Goal: Information Seeking & Learning: Check status

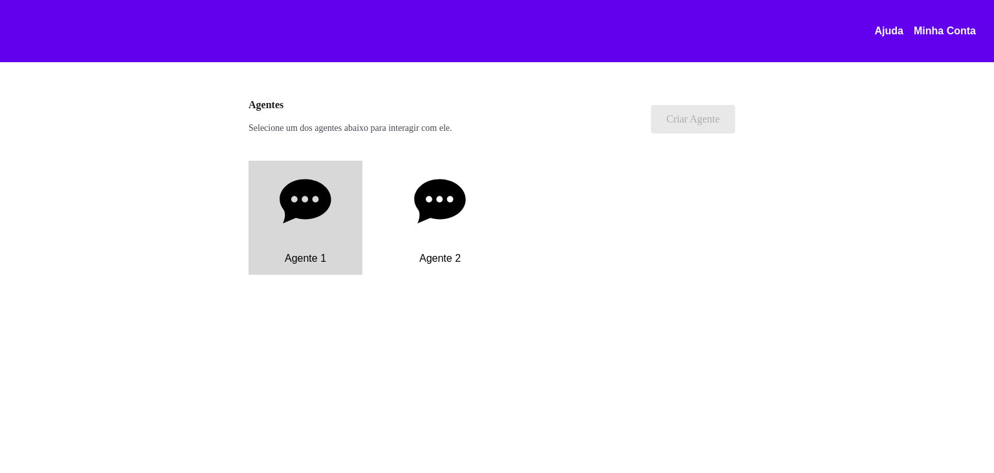
click at [309, 234] on div "Agente 1" at bounding box center [306, 218] width 114 height 114
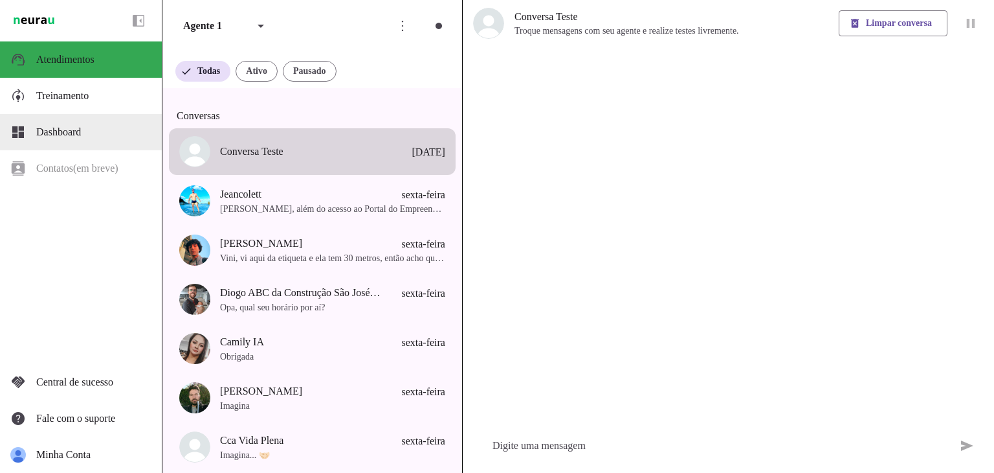
click at [116, 135] on slot at bounding box center [93, 132] width 115 height 16
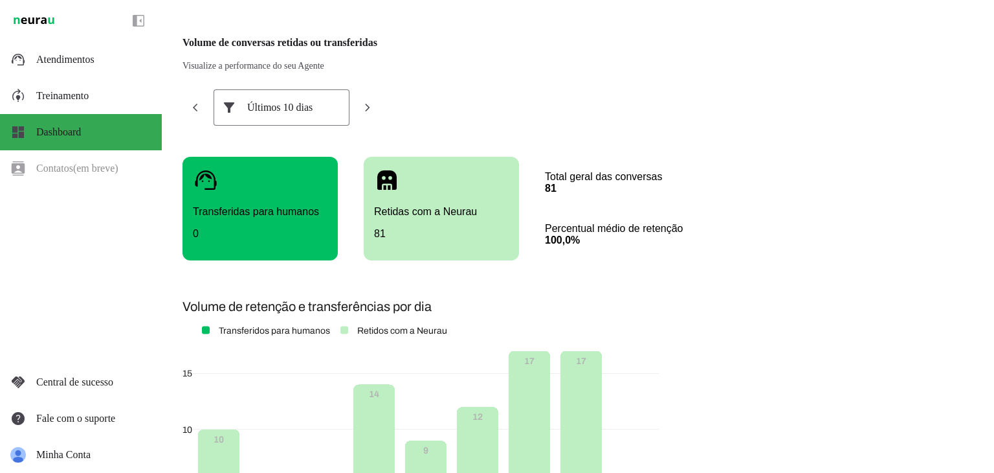
click at [310, 114] on div "Últimos 10 dias" at bounding box center [281, 107] width 69 height 36
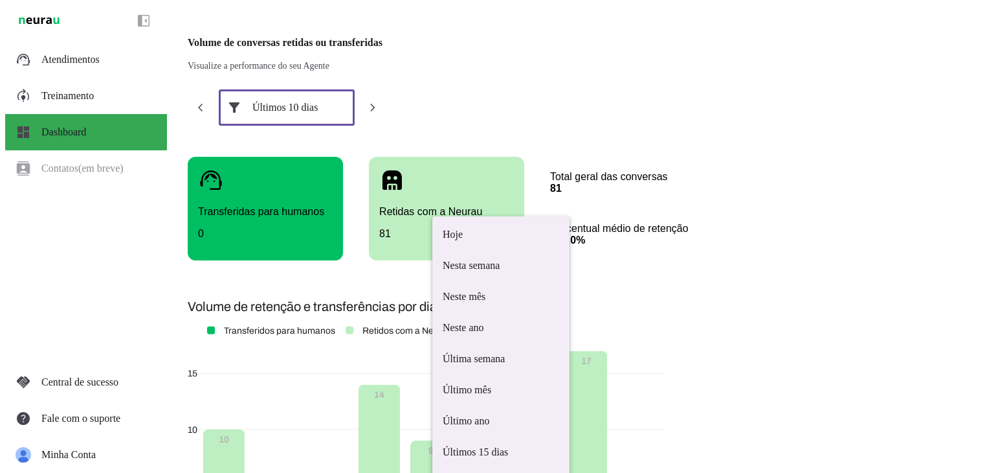
scroll to position [6, 0]
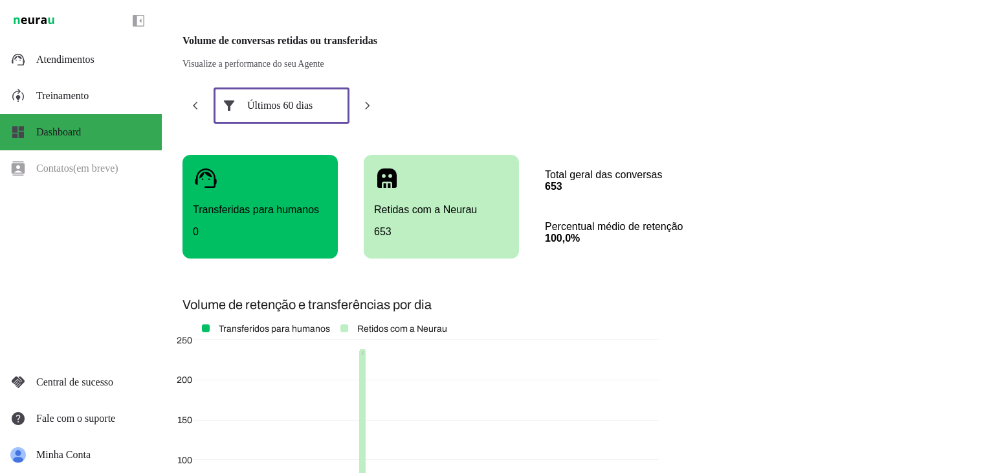
scroll to position [0, 0]
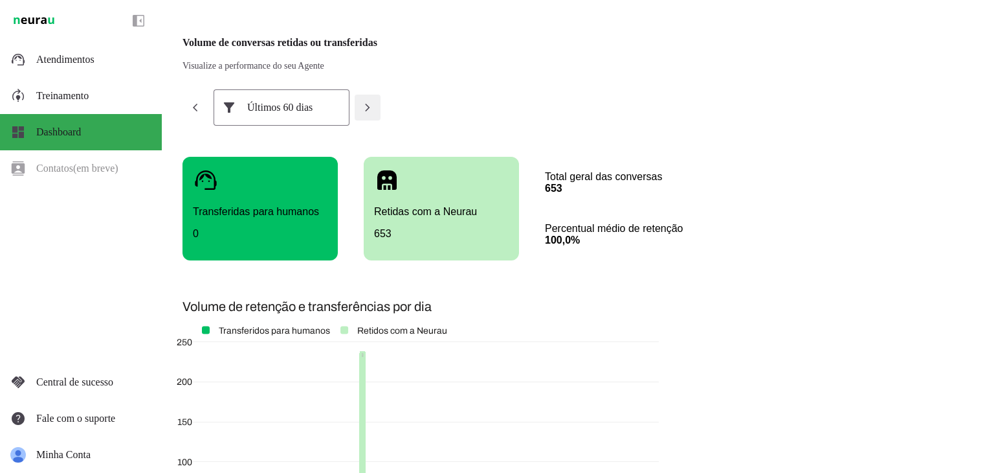
click at [368, 115] on span at bounding box center [367, 107] width 31 height 31
click at [194, 104] on span at bounding box center [195, 107] width 31 height 31
click at [261, 111] on div "25 - 24 Jun" at bounding box center [281, 107] width 69 height 36
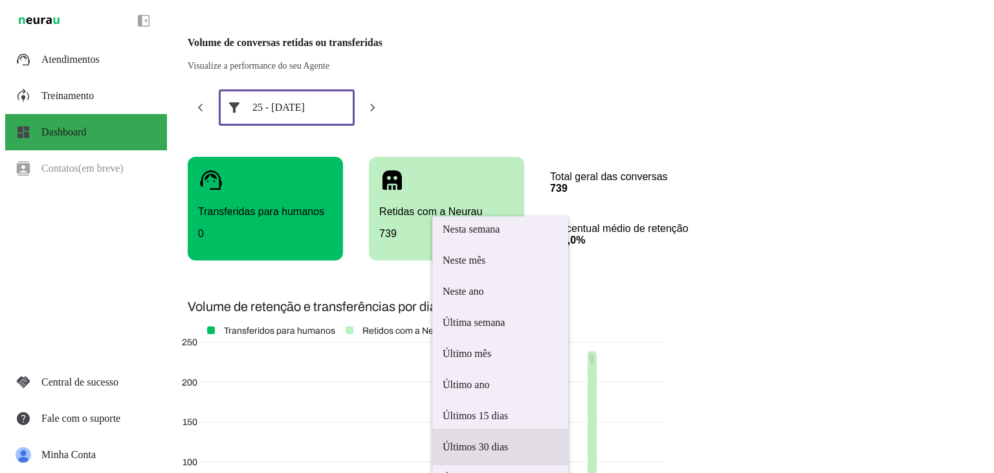
scroll to position [42, 0]
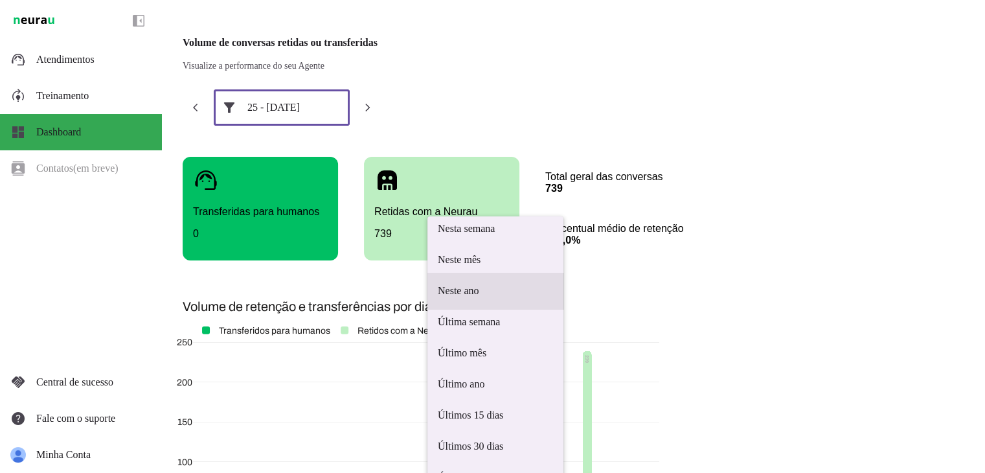
click at [438, 283] on span "Neste ano" at bounding box center [495, 291] width 115 height 16
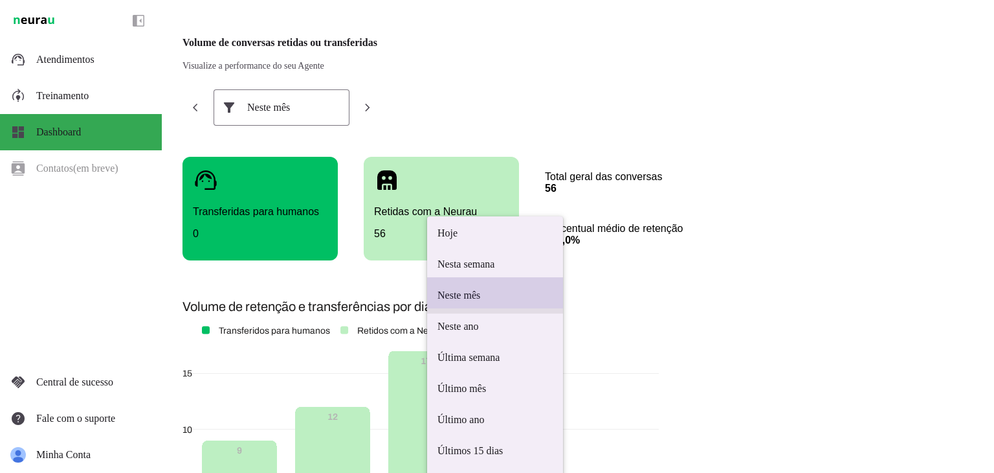
scroll to position [6, 0]
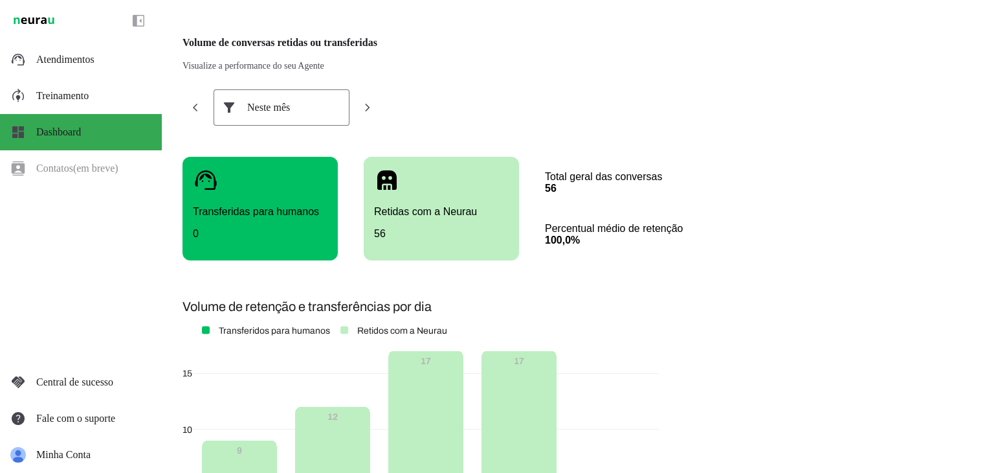
click at [295, 116] on div "Neste mês" at bounding box center [281, 107] width 69 height 36
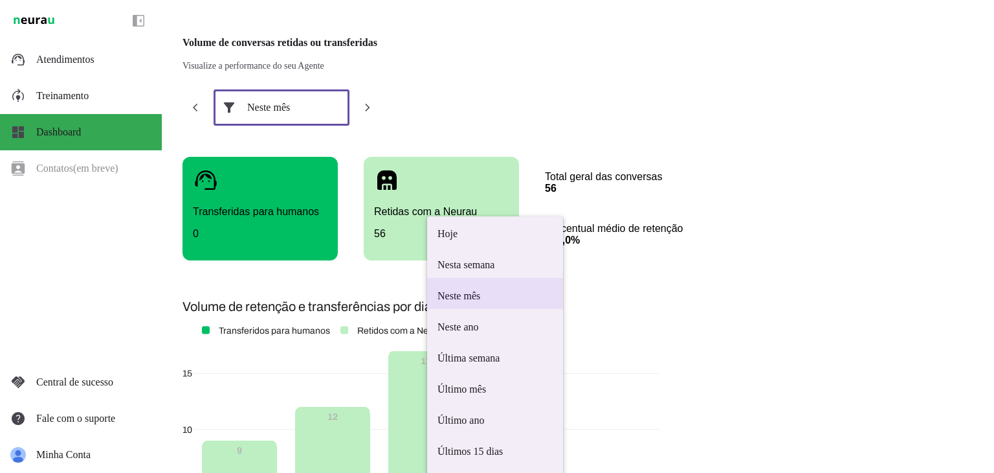
scroll to position [0, 0]
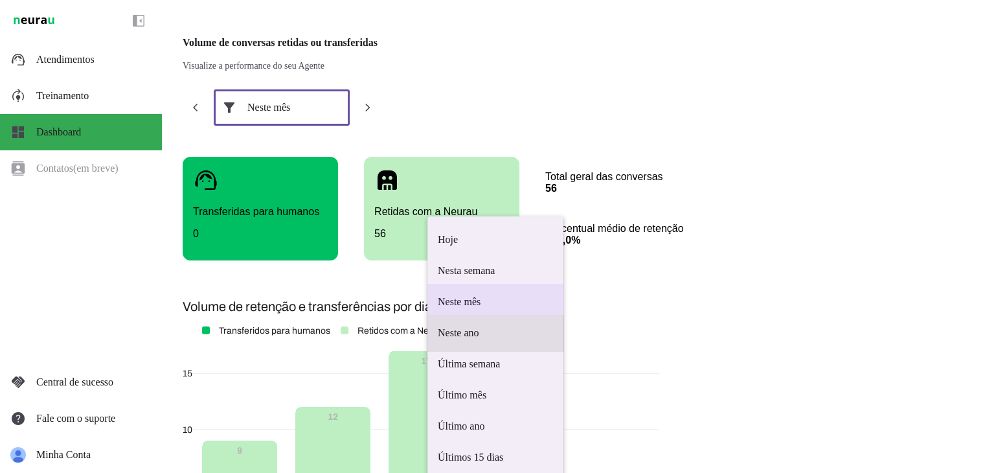
click at [438, 325] on span "Neste ano" at bounding box center [495, 333] width 115 height 16
type md-outlined-select "year"
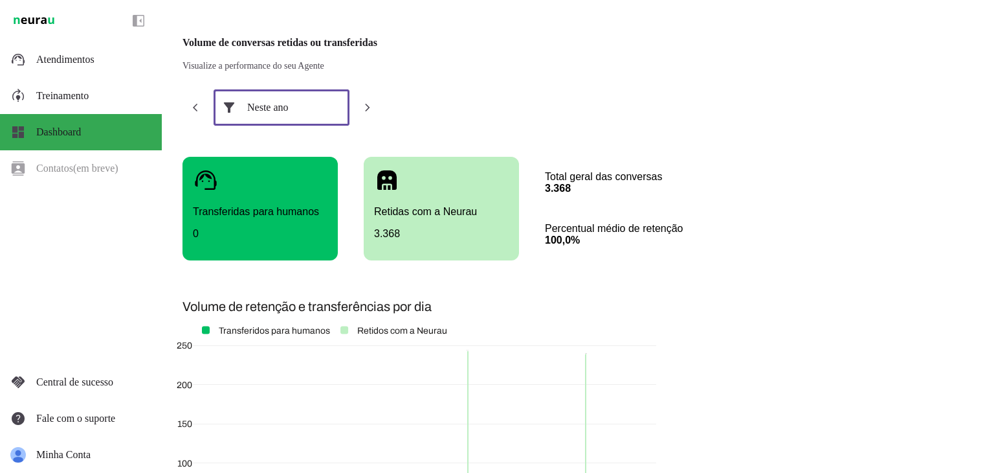
click at [49, 21] on img at bounding box center [33, 21] width 47 height 16
click at [67, 57] on span "Atendimentos" at bounding box center [65, 59] width 58 height 11
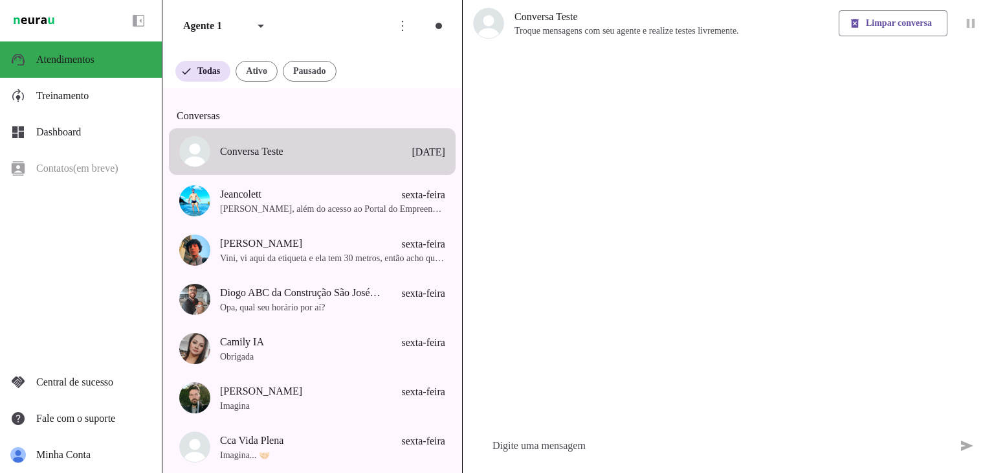
click at [33, 19] on img at bounding box center [33, 21] width 47 height 16
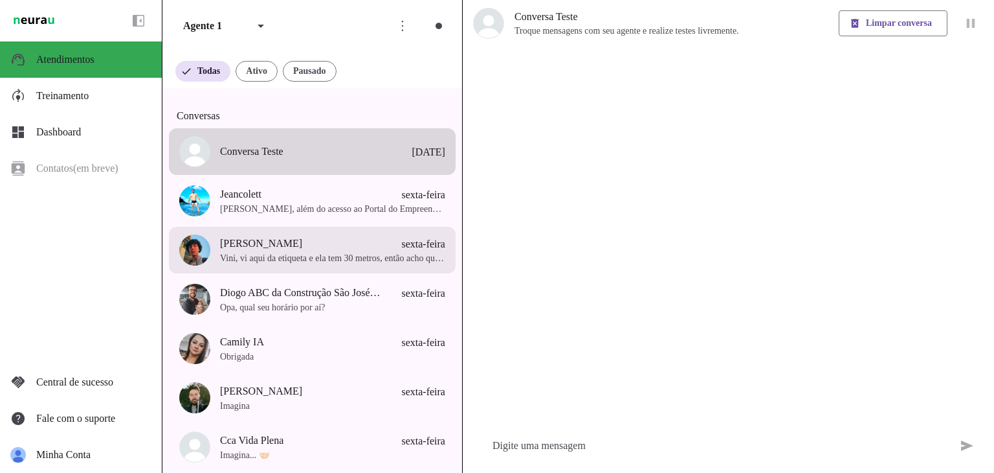
click at [354, 265] on span "Vini, vi aqui da etiqueta e ela tem 30 metros, então acho que da de boa kkkkk" at bounding box center [332, 258] width 225 height 13
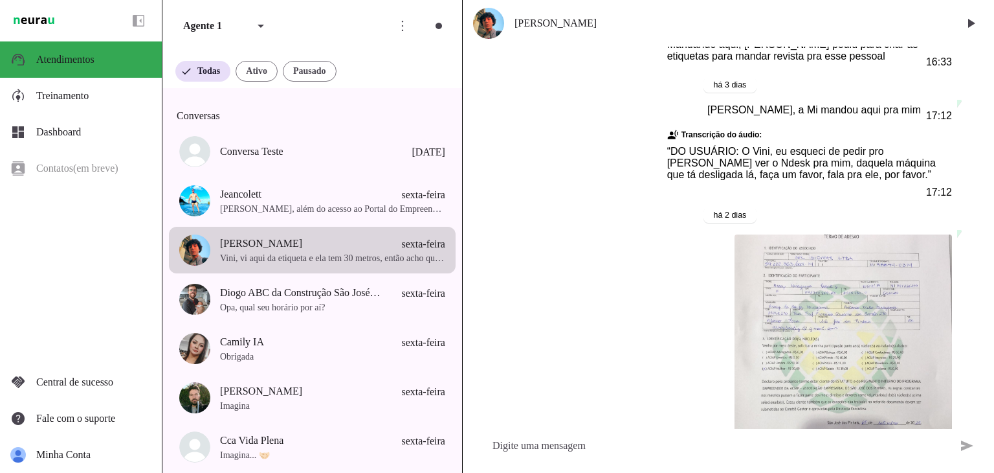
scroll to position [7437, 0]
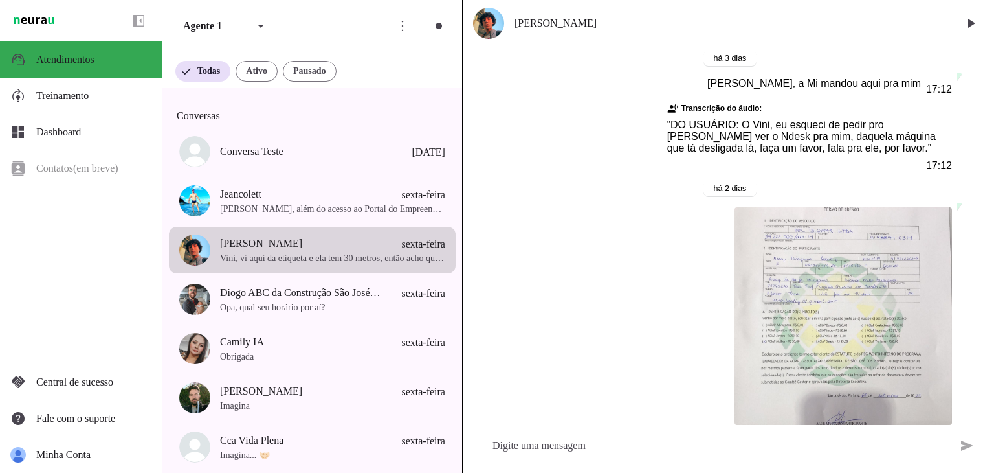
click at [808, 222] on img at bounding box center [844, 316] width 218 height 218
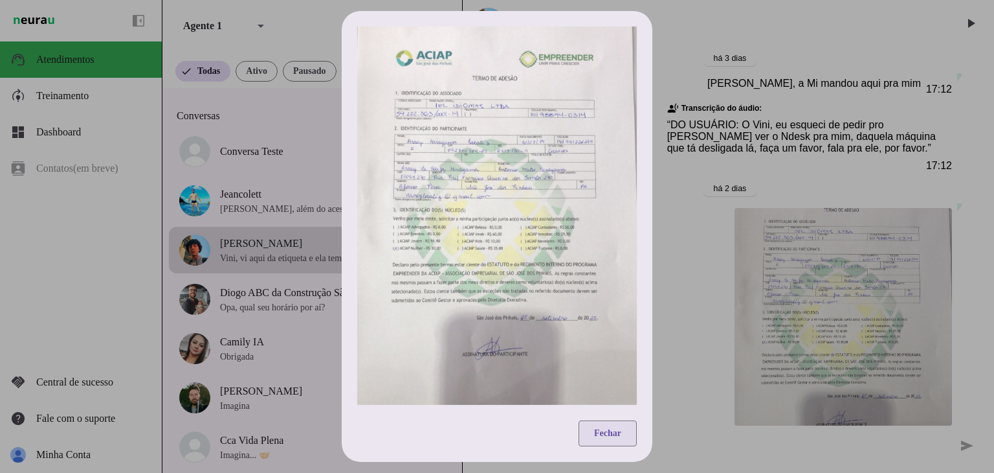
click at [602, 425] on span at bounding box center [608, 433] width 58 height 31
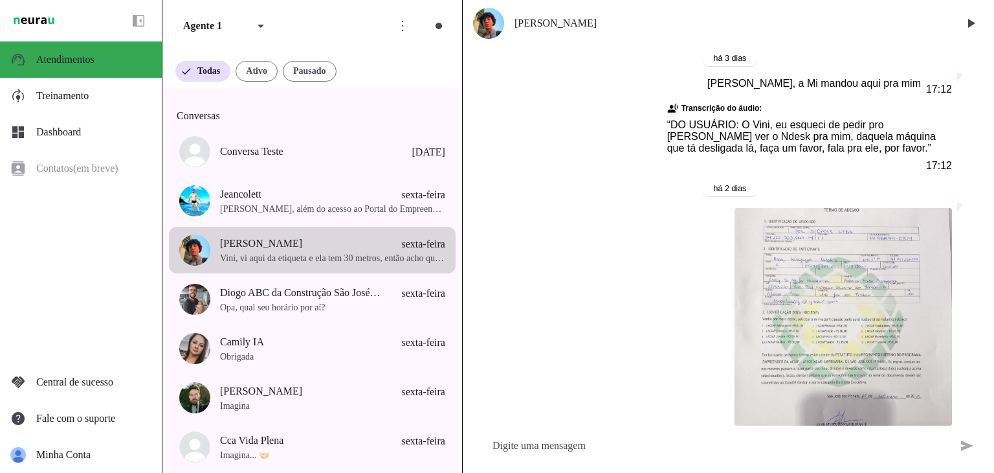
click at [23, 21] on img at bounding box center [33, 21] width 47 height 16
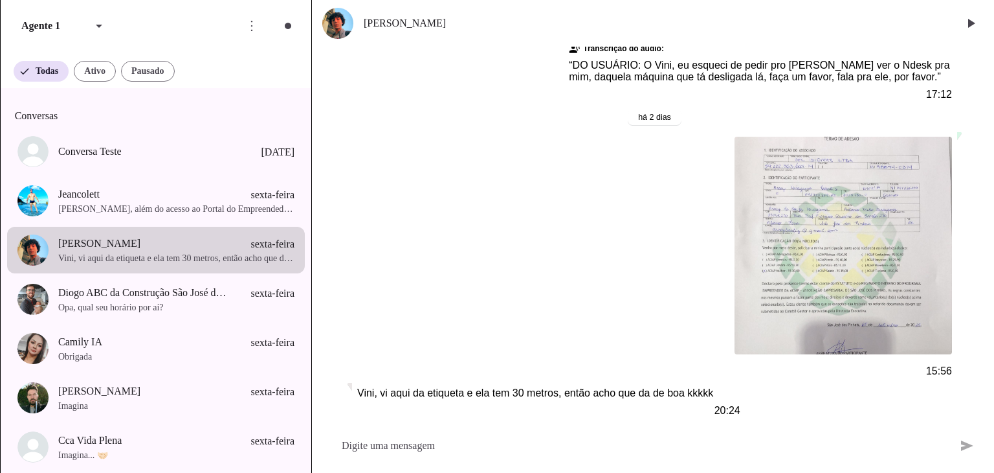
scroll to position [7055, 0]
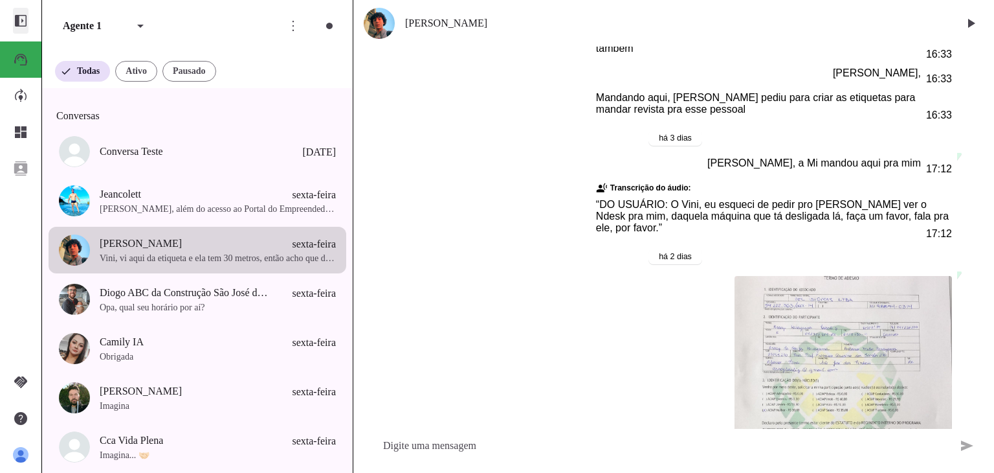
click at [17, 24] on span at bounding box center [20, 20] width 31 height 31
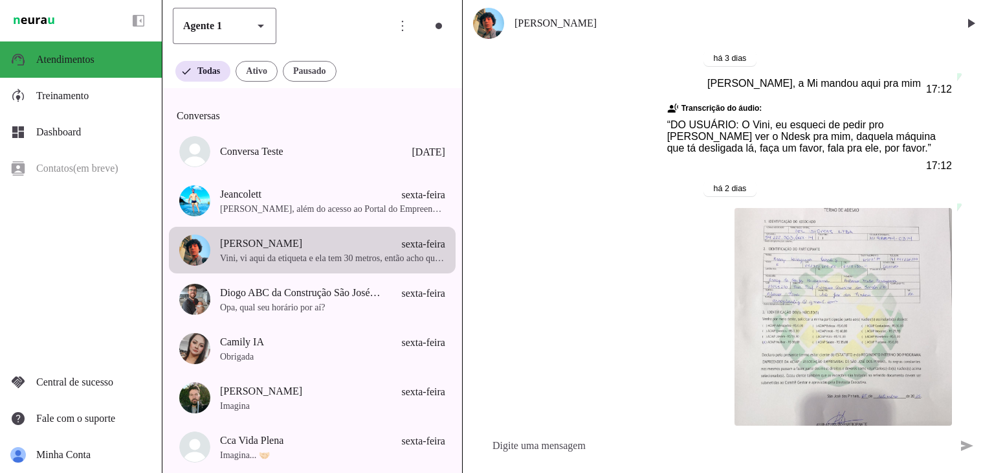
scroll to position [7437, 0]
click at [212, 34] on div "Agente 1" at bounding box center [208, 26] width 70 height 36
click at [346, 120] on md-item "Agente 2" at bounding box center [406, 119] width 120 height 36
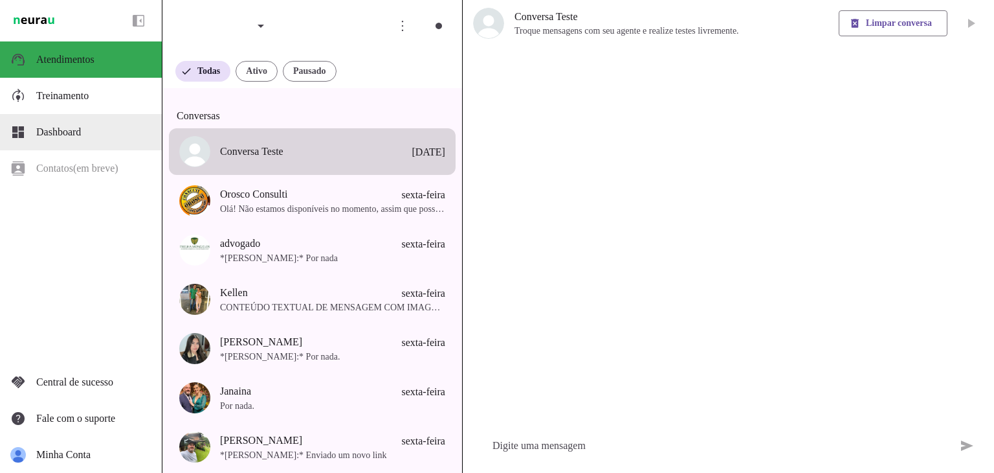
click at [71, 133] on span "Dashboard" at bounding box center [58, 131] width 45 height 11
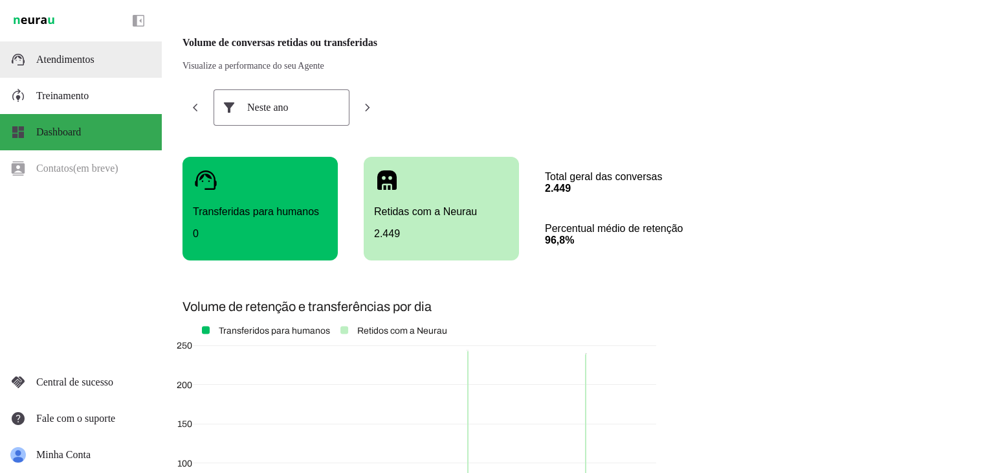
drag, startPoint x: 63, startPoint y: 47, endPoint x: 70, endPoint y: 51, distance: 7.6
click at [63, 48] on md-item "support_agent Atendimentos Atendimentos" at bounding box center [81, 59] width 162 height 36
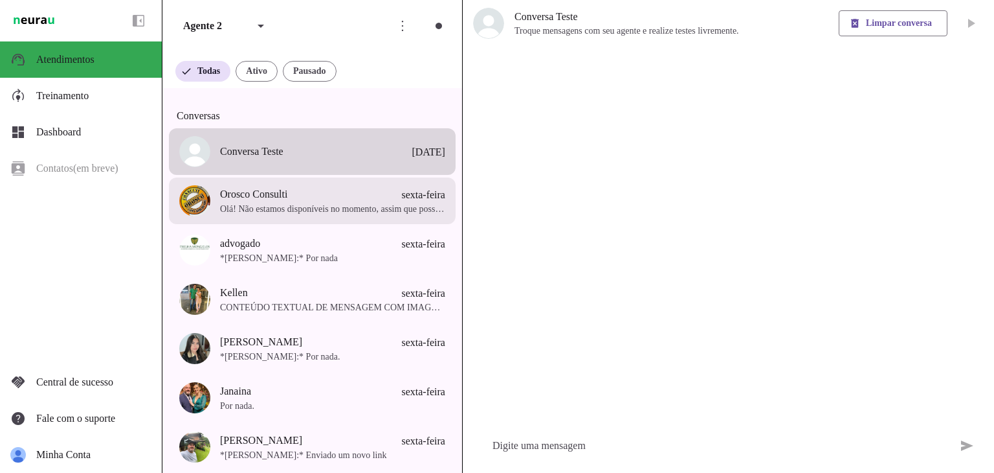
click at [298, 202] on span "Orosco Consulti sexta-feira" at bounding box center [332, 194] width 225 height 16
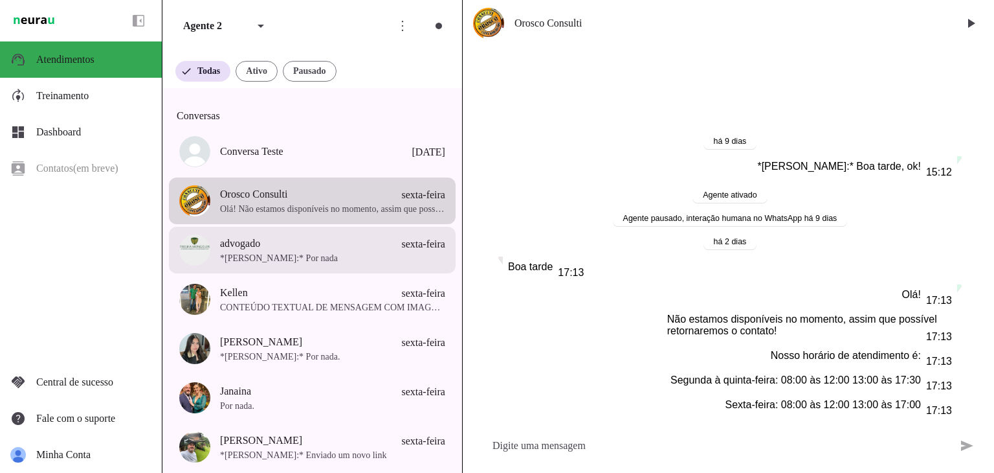
click at [344, 265] on span "*Michele Vieira:* Por nada" at bounding box center [332, 258] width 225 height 13
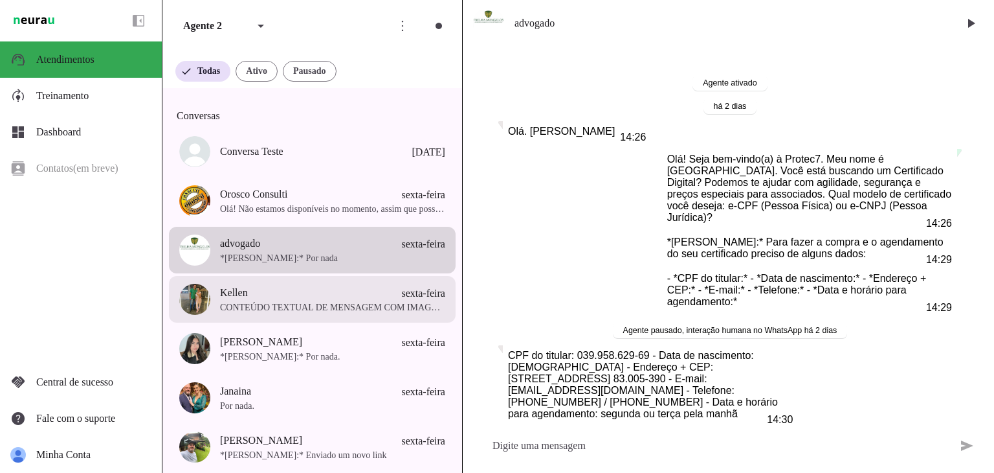
click at [276, 313] on span "CONTEÚDO TEXTUAL DE MENSAGEM COM IMAGEM (URL https://f004.backblazeb2.com/file/…" at bounding box center [332, 307] width 225 height 13
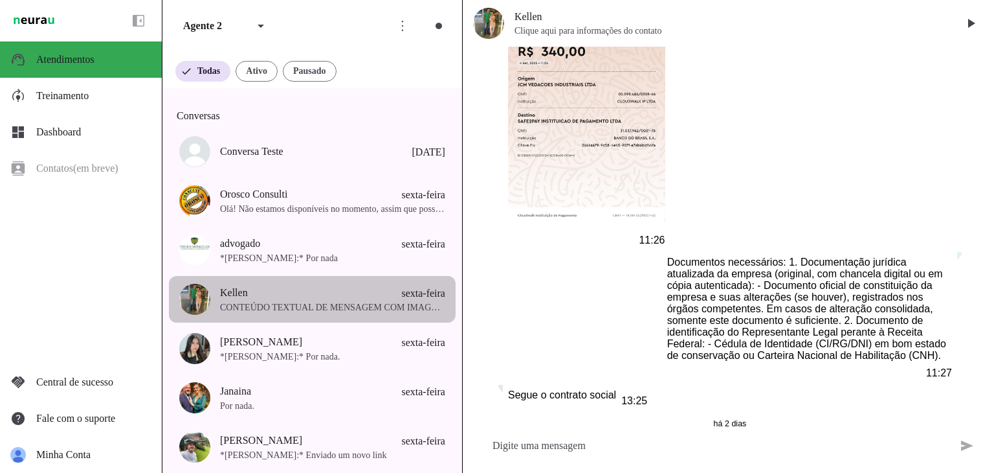
scroll to position [6425, 0]
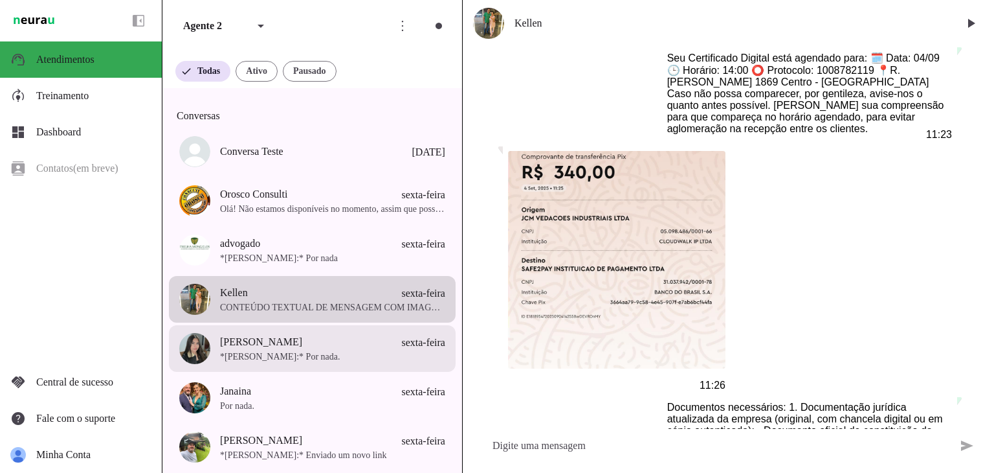
click at [270, 362] on span "*Michele Vieira:* Por nada." at bounding box center [332, 356] width 225 height 13
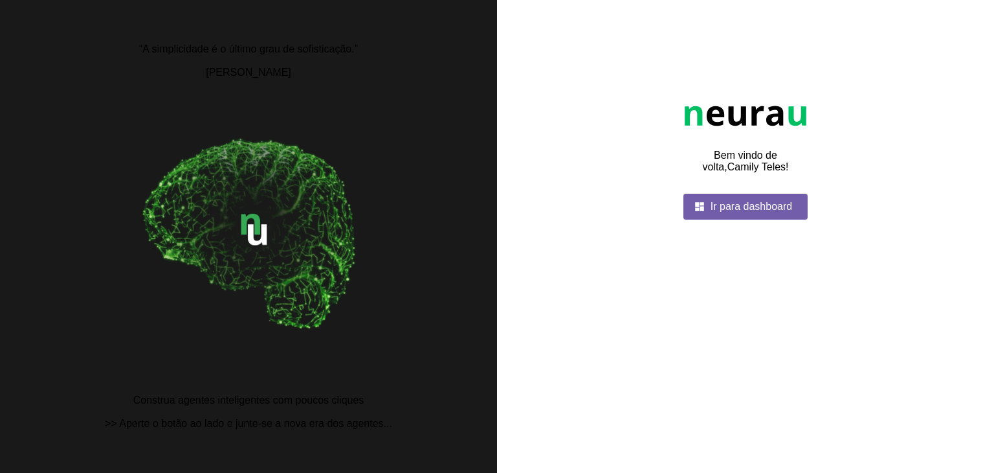
click at [755, 222] on span at bounding box center [746, 206] width 124 height 31
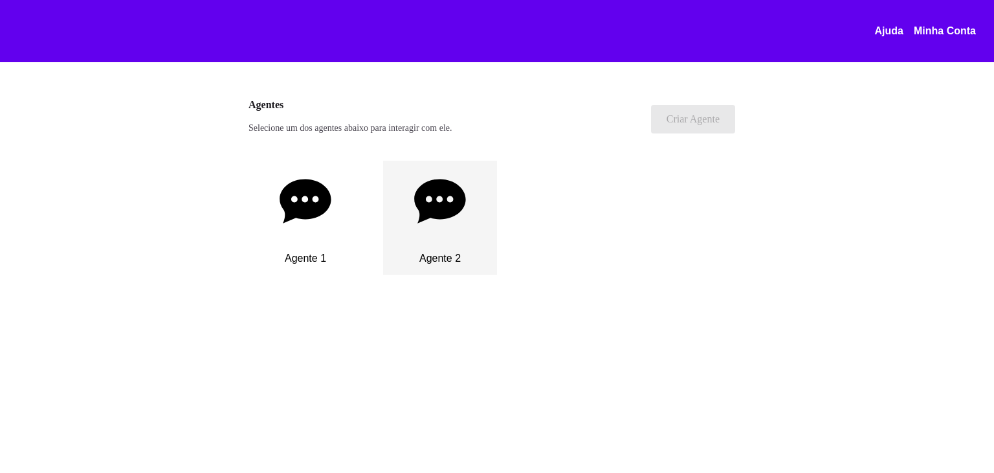
click at [440, 260] on p "Agente 2" at bounding box center [440, 259] width 41 height 12
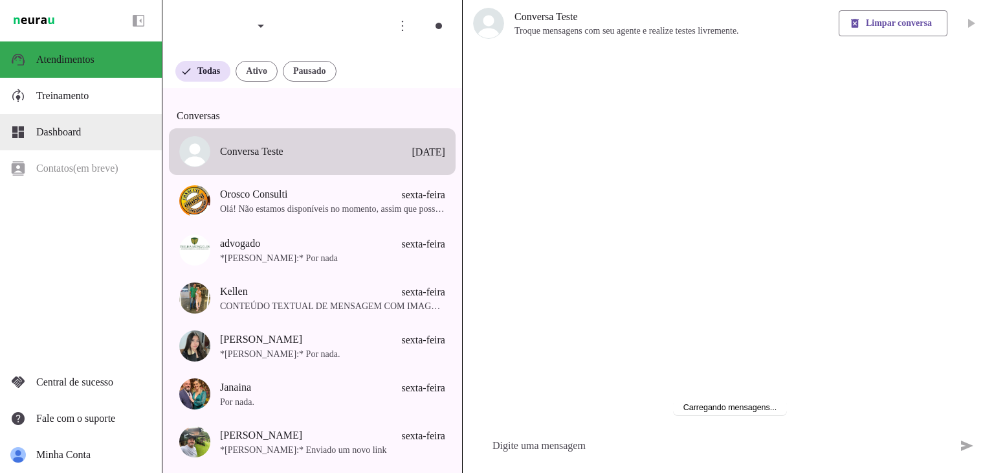
click at [78, 128] on span "Dashboard" at bounding box center [58, 131] width 45 height 11
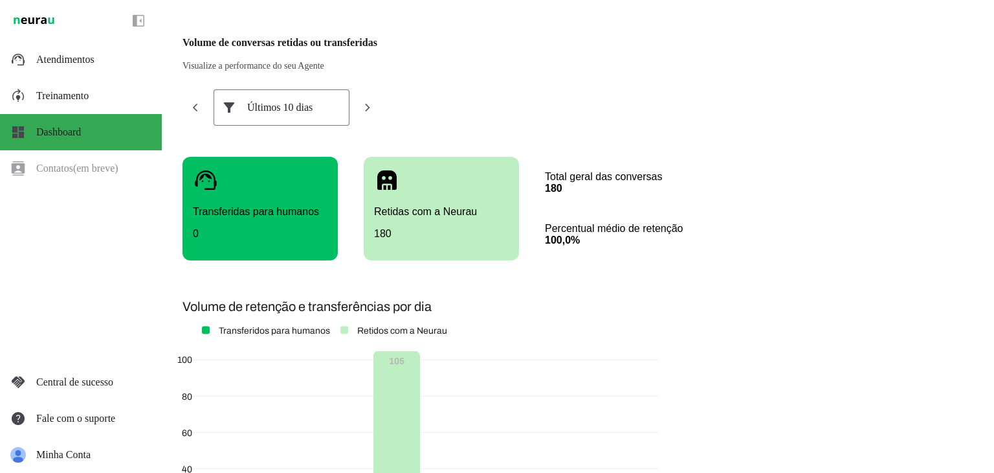
click at [287, 104] on div "Últimos 10 dias" at bounding box center [281, 107] width 69 height 36
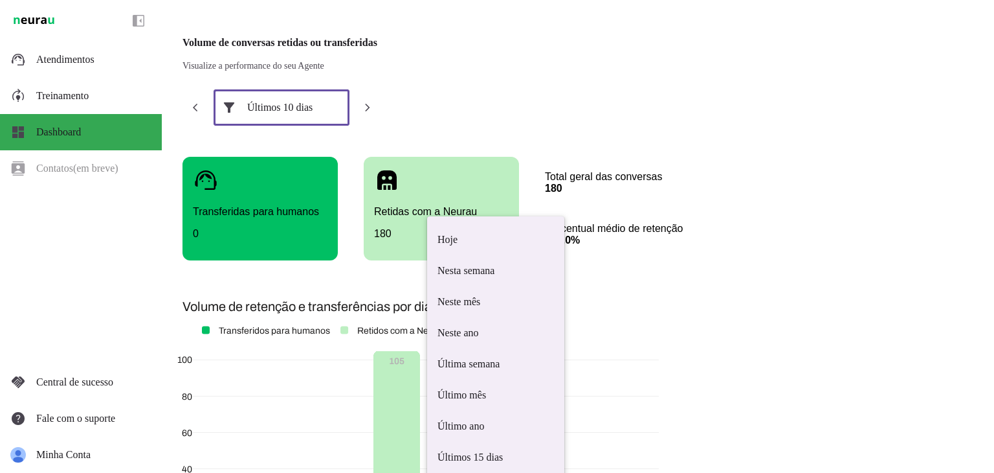
scroll to position [1, 0]
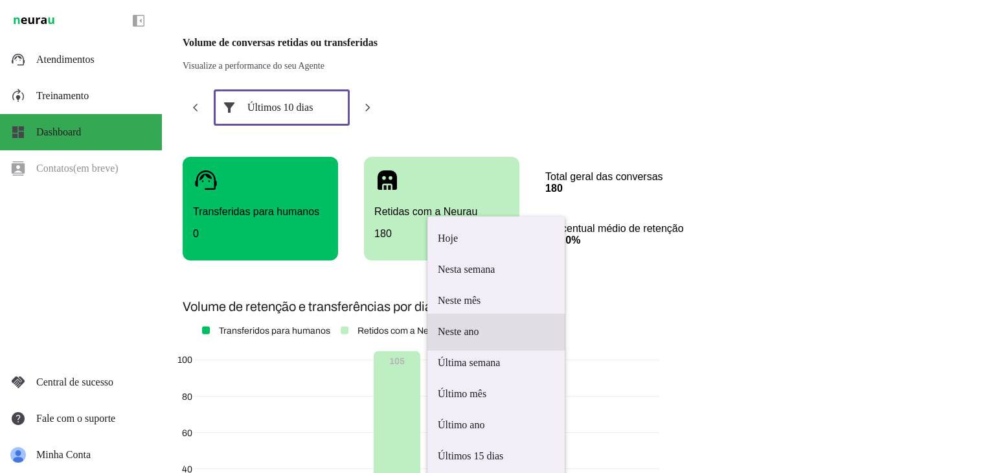
click at [438, 324] on span "Neste ano" at bounding box center [496, 332] width 117 height 16
type md-outlined-select "year"
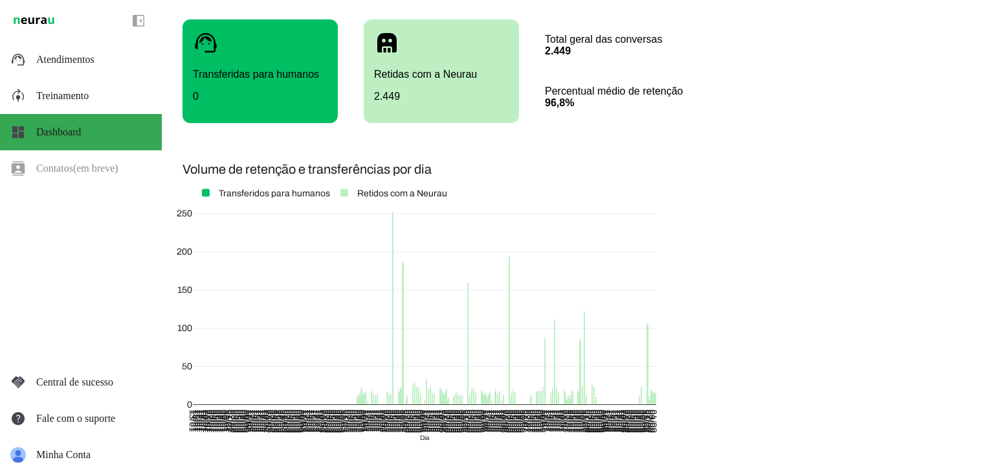
scroll to position [140, 0]
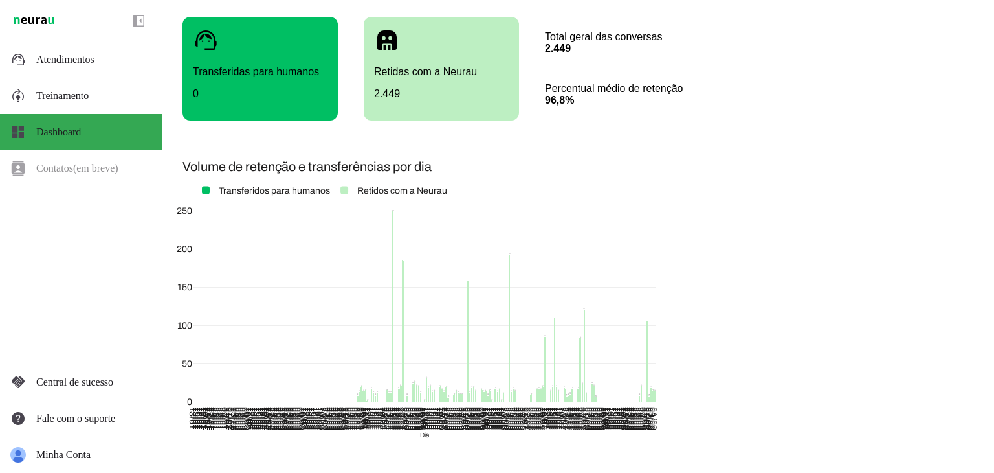
click at [220, 433] on div "14 15 18 7 105 21 8 6 21 24 11 121 23 84 17 17 9 8 7 18 14 20 110 20 14 85 20 1…" at bounding box center [421, 307] width 477 height 291
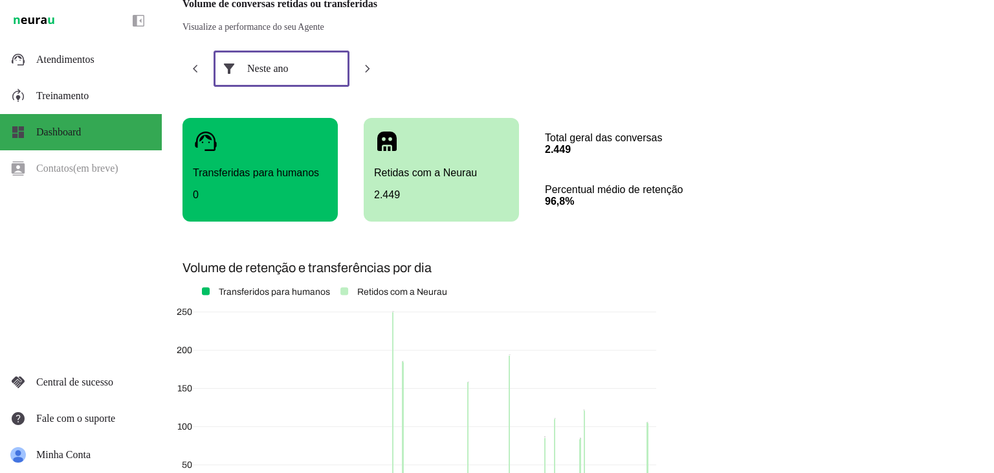
scroll to position [10, 0]
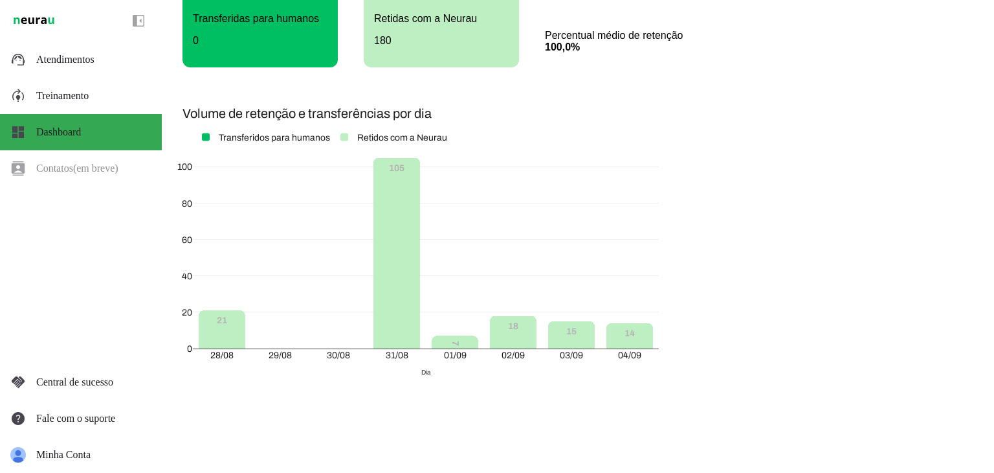
scroll to position [75, 0]
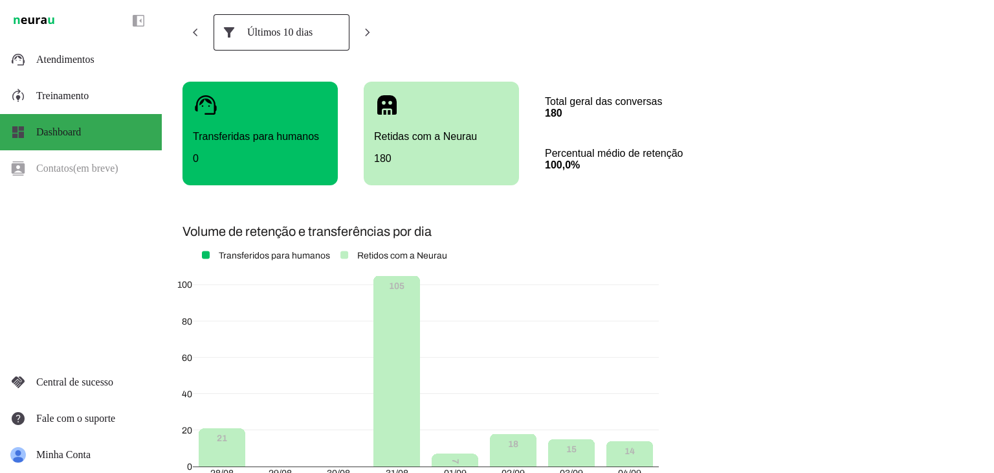
click at [241, 37] on div at bounding box center [229, 32] width 31 height 36
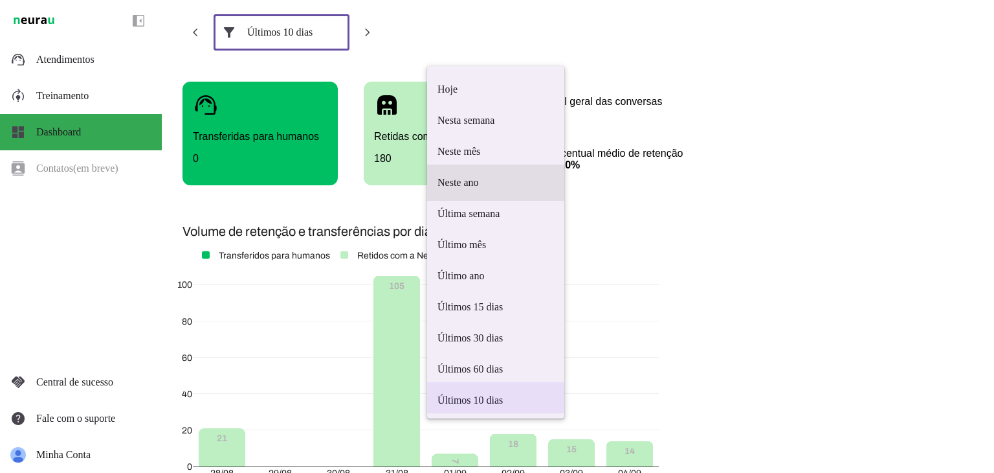
click at [427, 177] on md-item "Neste ano" at bounding box center [495, 182] width 137 height 36
type md-outlined-select "year"
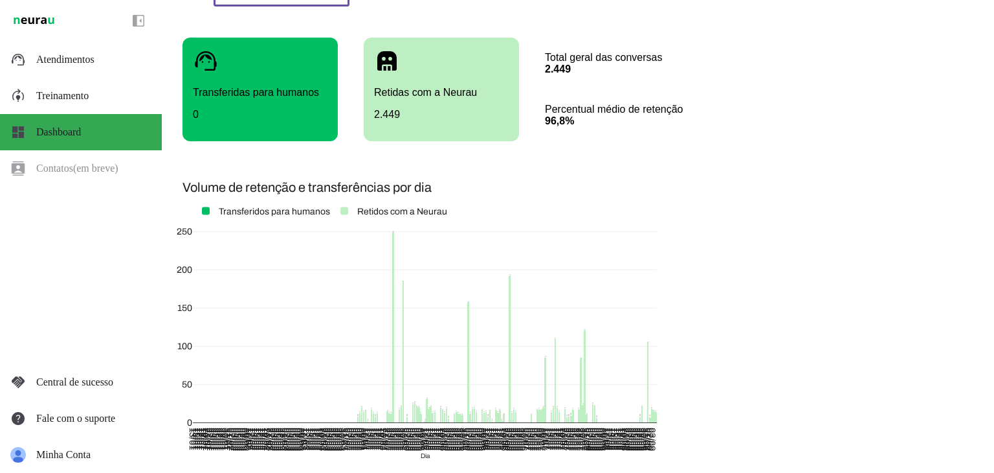
scroll to position [205, 0]
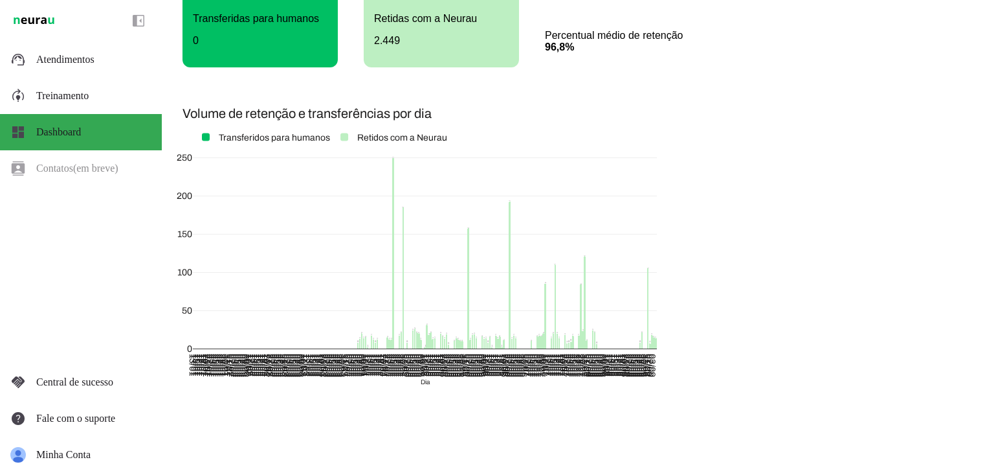
drag, startPoint x: 182, startPoint y: 360, endPoint x: 455, endPoint y: 371, distance: 272.8
click at [455, 371] on div "14 15 18 7 105 21 8 6 21 24 11 121 23 84 17 17 9 8 7 18 14 20 110 20 14 85 20 1…" at bounding box center [421, 254] width 477 height 291
drag, startPoint x: 455, startPoint y: 365, endPoint x: 501, endPoint y: 369, distance: 46.1
click at [501, 369] on div "14 15 18 7 105 21 8 6 21 24 11 121 23 84 17 17 9 8 7 18 14 20 110 20 14 85 20 1…" at bounding box center [421, 254] width 477 height 291
drag, startPoint x: 625, startPoint y: 397, endPoint x: 421, endPoint y: 338, distance: 212.3
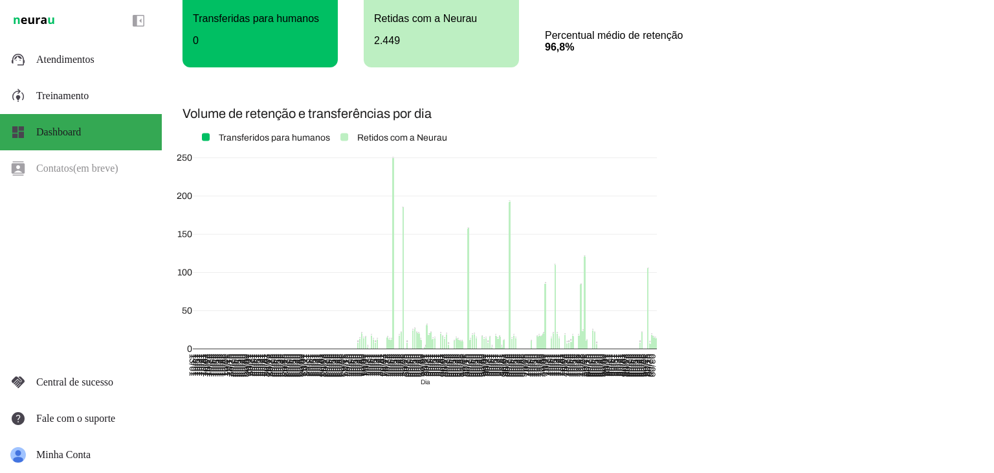
click at [421, 338] on div "14 15 18 7 105 21 8 6 21 24 11 121 23 84 17 17 9 8 7 18 14 20 110 20 14 85 20 1…" at bounding box center [421, 254] width 477 height 291
